Goal: Task Accomplishment & Management: Use online tool/utility

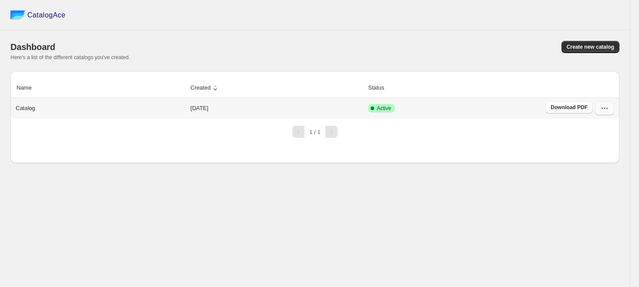
click at [606, 112] on icon "button" at bounding box center [604, 108] width 9 height 9
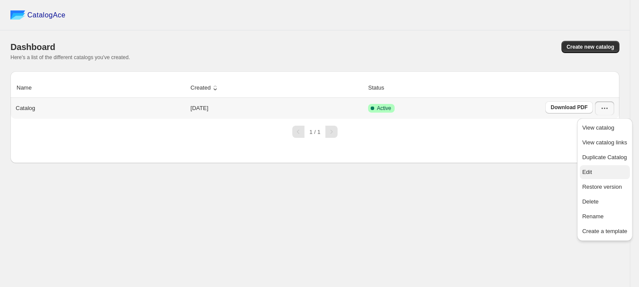
click at [588, 173] on span "Edit" at bounding box center [587, 172] width 10 height 7
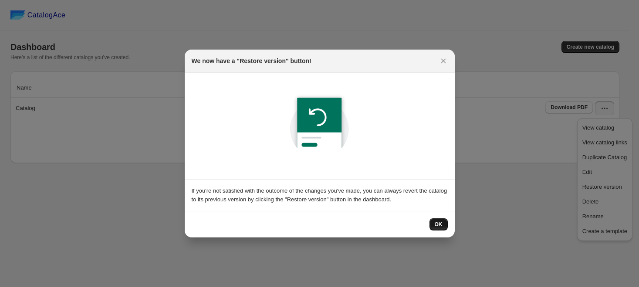
click at [440, 225] on span "OK" at bounding box center [438, 224] width 8 height 7
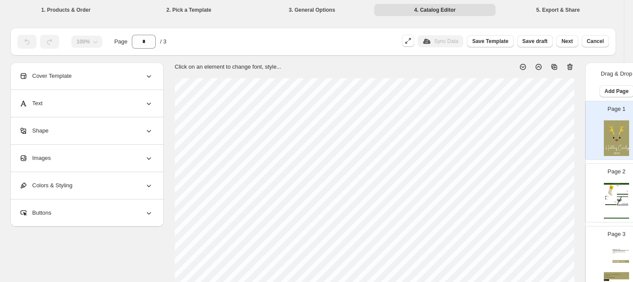
click at [610, 184] on div "Holiday Catalog 2025" at bounding box center [616, 184] width 25 height 2
type input "*"
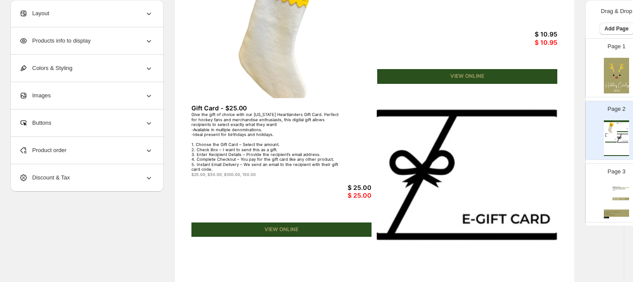
scroll to position [163, 0]
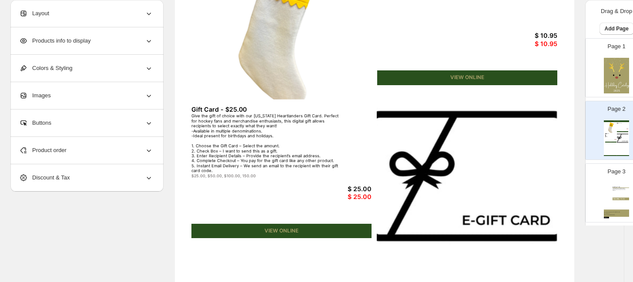
click at [275, 195] on div "Holiday Catalog 2025 Holiday Stocking Introducing the Iowa Heartlanders Holiday…" at bounding box center [375, 174] width 400 height 517
click at [443, 154] on img at bounding box center [467, 176] width 180 height 153
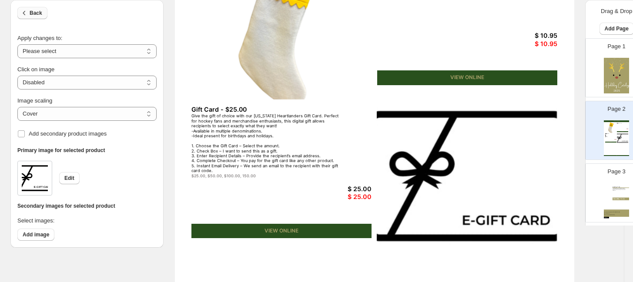
click at [22, 10] on icon "button" at bounding box center [24, 13] width 9 height 9
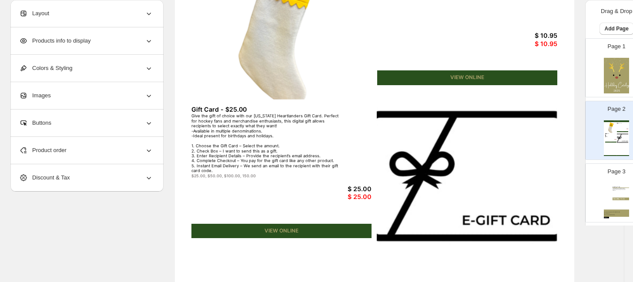
click at [145, 152] on icon at bounding box center [149, 150] width 9 height 9
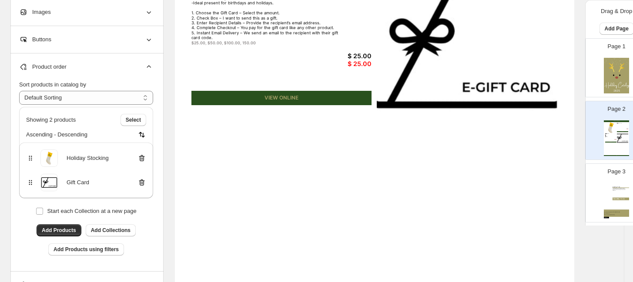
scroll to position [301, 0]
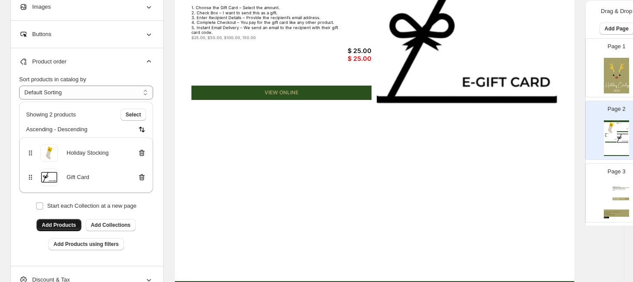
click at [53, 221] on button "Add Products" at bounding box center [59, 225] width 45 height 12
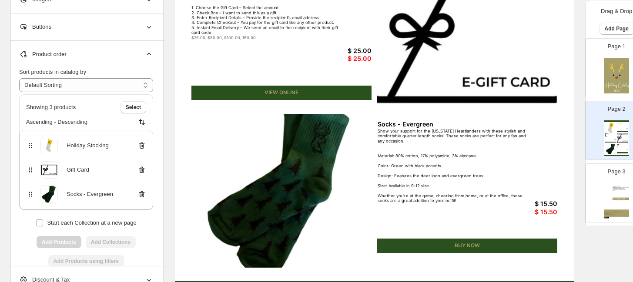
click at [292, 194] on img at bounding box center [282, 190] width 180 height 153
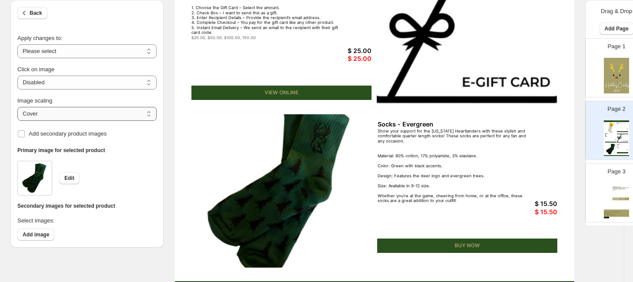
click at [116, 114] on select "***** *******" at bounding box center [86, 114] width 139 height 14
click at [17, 117] on select "***** *******" at bounding box center [86, 114] width 139 height 14
select select "*****"
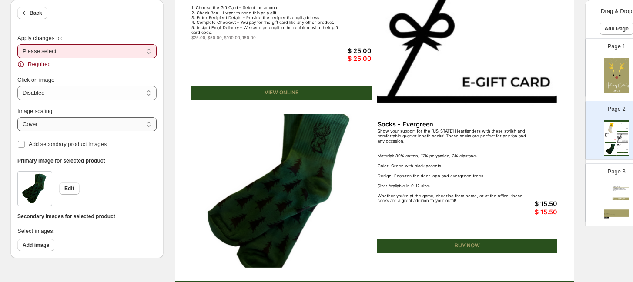
click at [87, 124] on select "***** *******" at bounding box center [86, 125] width 139 height 14
click at [17, 118] on select "***** *******" at bounding box center [86, 125] width 139 height 14
click at [88, 54] on select "**********" at bounding box center [86, 51] width 139 height 14
click at [101, 28] on div "**********" at bounding box center [86, 50] width 139 height 100
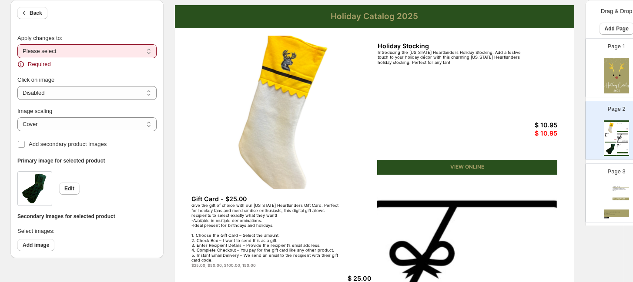
scroll to position [73, 0]
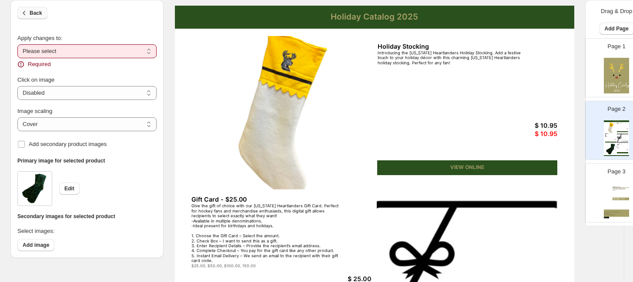
click at [30, 16] on span "Back" at bounding box center [36, 13] width 13 height 7
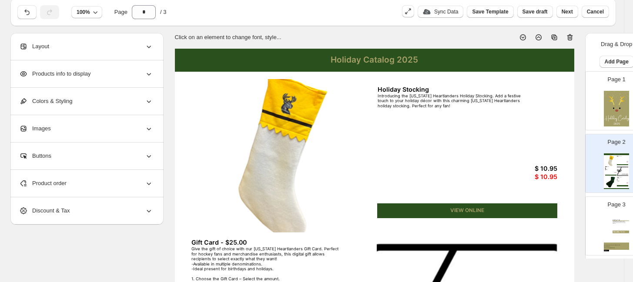
scroll to position [0, 0]
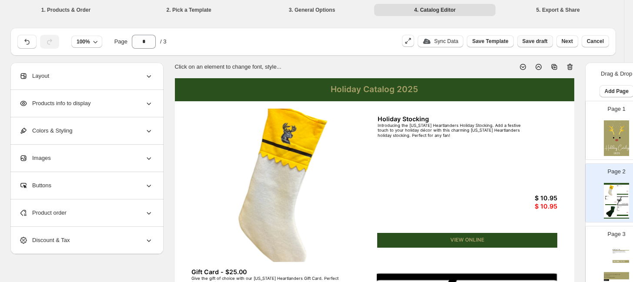
click at [538, 40] on span "Save draft" at bounding box center [535, 41] width 25 height 7
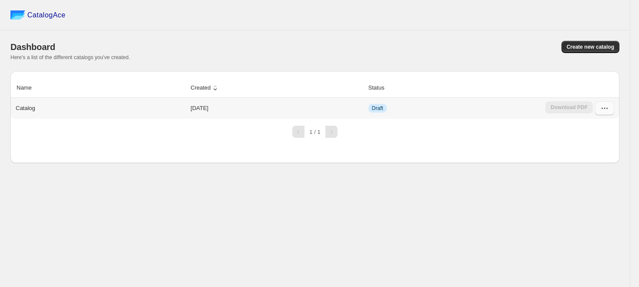
click at [605, 108] on icon "button" at bounding box center [604, 108] width 9 height 9
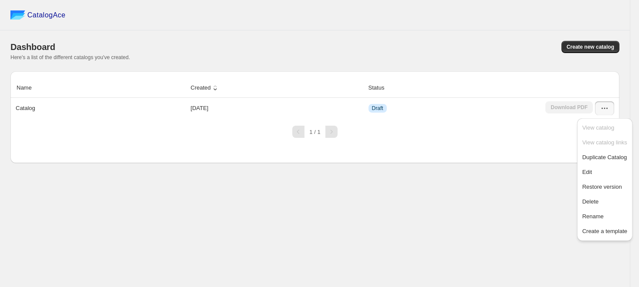
click at [422, 60] on div "Here's a list of the different catalogs you've created." at bounding box center [314, 57] width 608 height 7
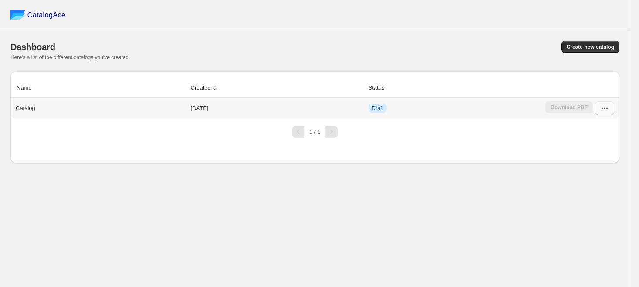
click at [609, 109] on button "button" at bounding box center [604, 108] width 19 height 14
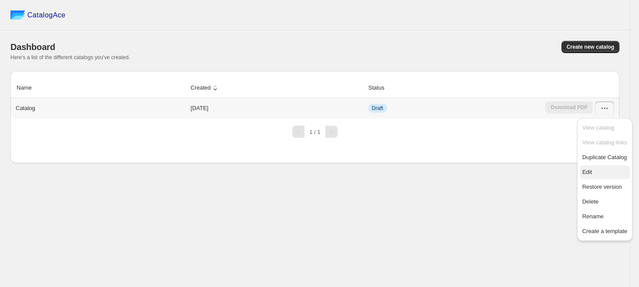
click at [587, 174] on span "Edit" at bounding box center [587, 172] width 10 height 7
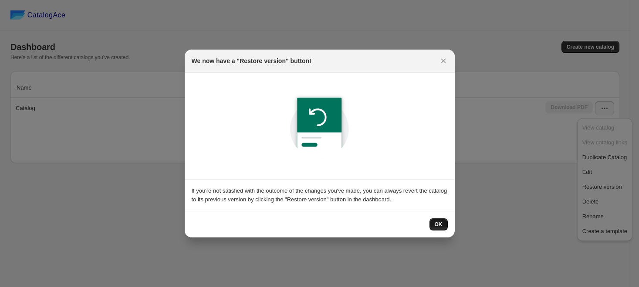
click at [441, 222] on span "OK" at bounding box center [438, 224] width 8 height 7
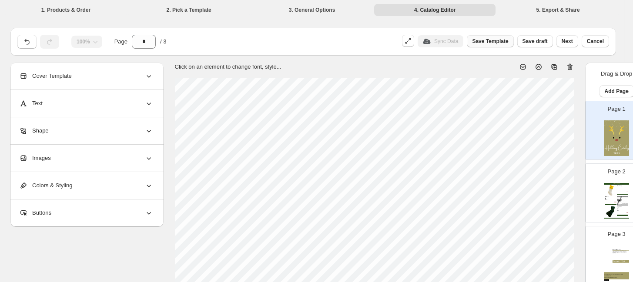
click at [498, 40] on span "Save Template" at bounding box center [490, 41] width 36 height 7
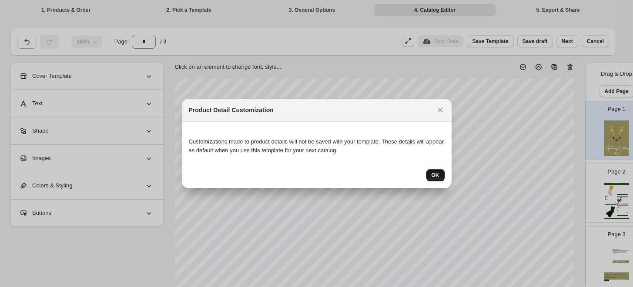
click at [436, 176] on span "OK" at bounding box center [436, 175] width 8 height 7
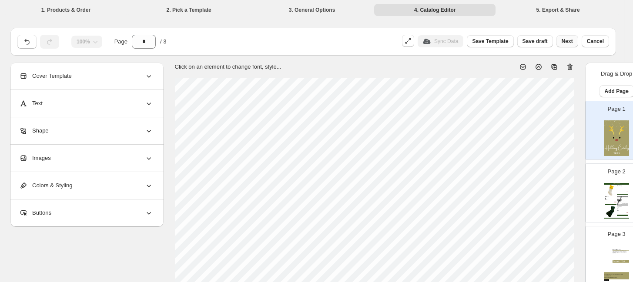
click at [569, 40] on span "Next" at bounding box center [567, 41] width 11 height 7
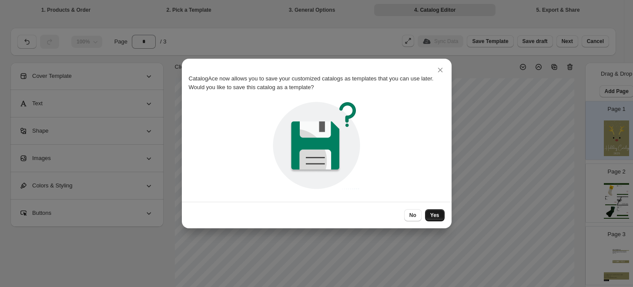
click at [436, 214] on span "Yes" at bounding box center [434, 215] width 9 height 7
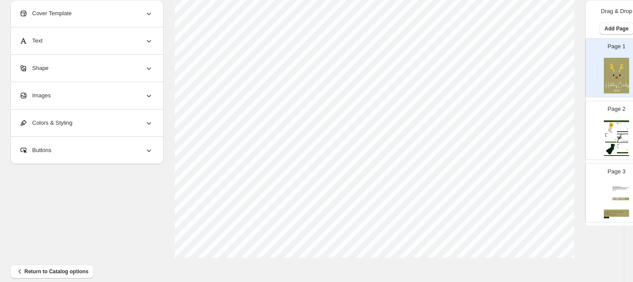
scroll to position [348, 0]
click at [52, 259] on span "Return to Catalog options" at bounding box center [52, 261] width 73 height 9
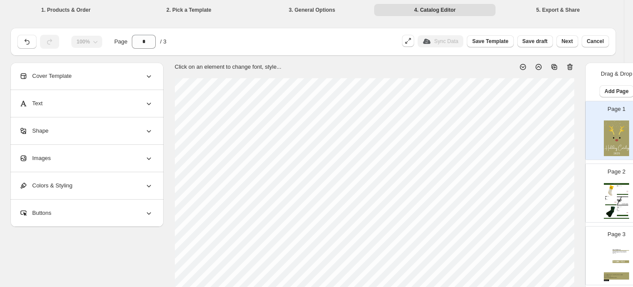
scroll to position [343, 0]
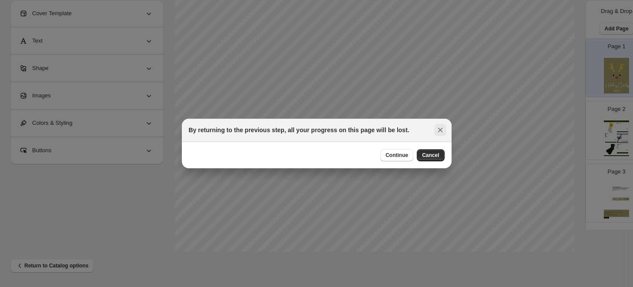
click at [441, 126] on icon ":rb1:" at bounding box center [440, 130] width 9 height 9
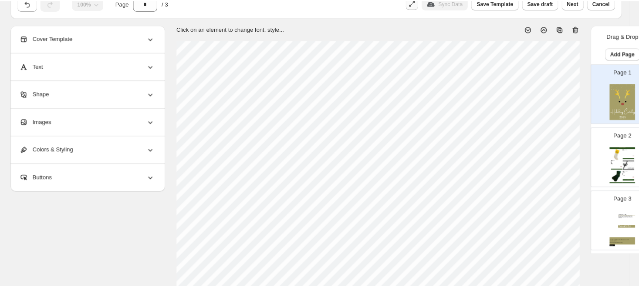
scroll to position [0, 0]
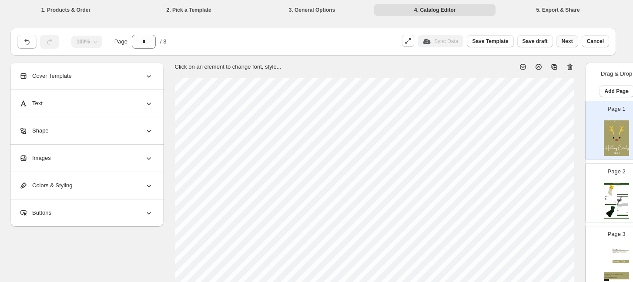
click at [568, 42] on span "Next" at bounding box center [567, 41] width 11 height 7
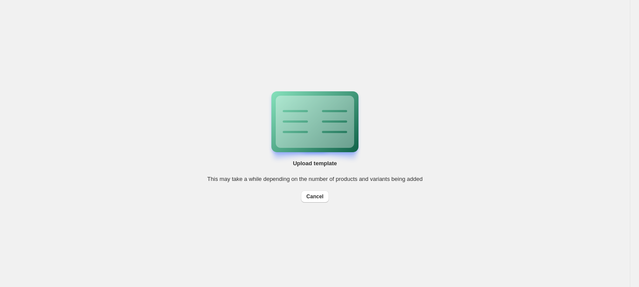
click at [52, 172] on div "Upload template This may take a while depending on the number of products and v…" at bounding box center [314, 143] width 629 height 287
click at [104, 97] on div "Upload template This may take a while depending on the number of products and v…" at bounding box center [314, 143] width 629 height 287
click at [147, 181] on div "Upload template This may take a while depending on the number of products and v…" at bounding box center [314, 143] width 629 height 287
